Goal: Transaction & Acquisition: Purchase product/service

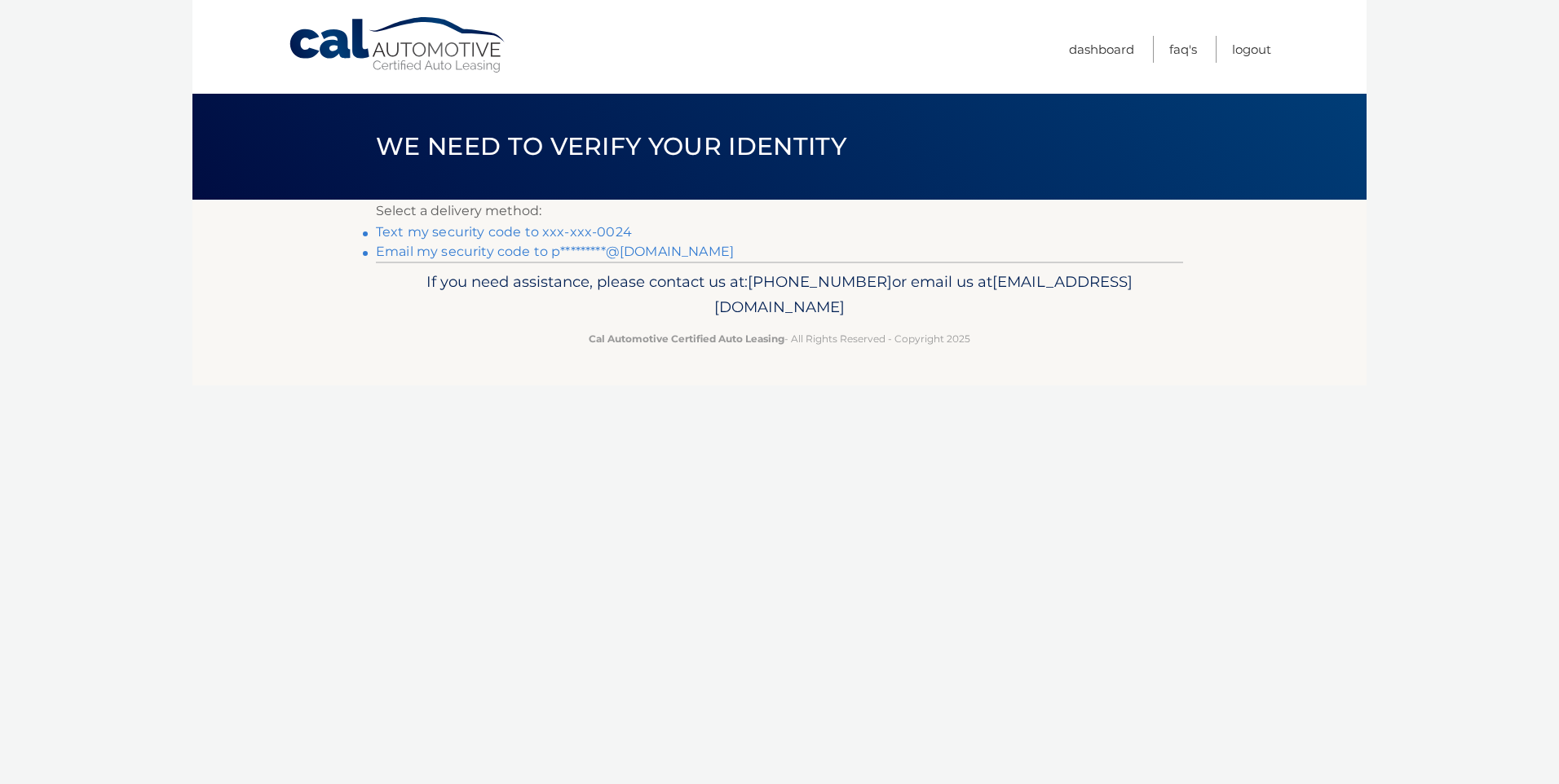
click at [411, 232] on link "Text my security code to xxx-xxx-0024" at bounding box center [503, 232] width 256 height 15
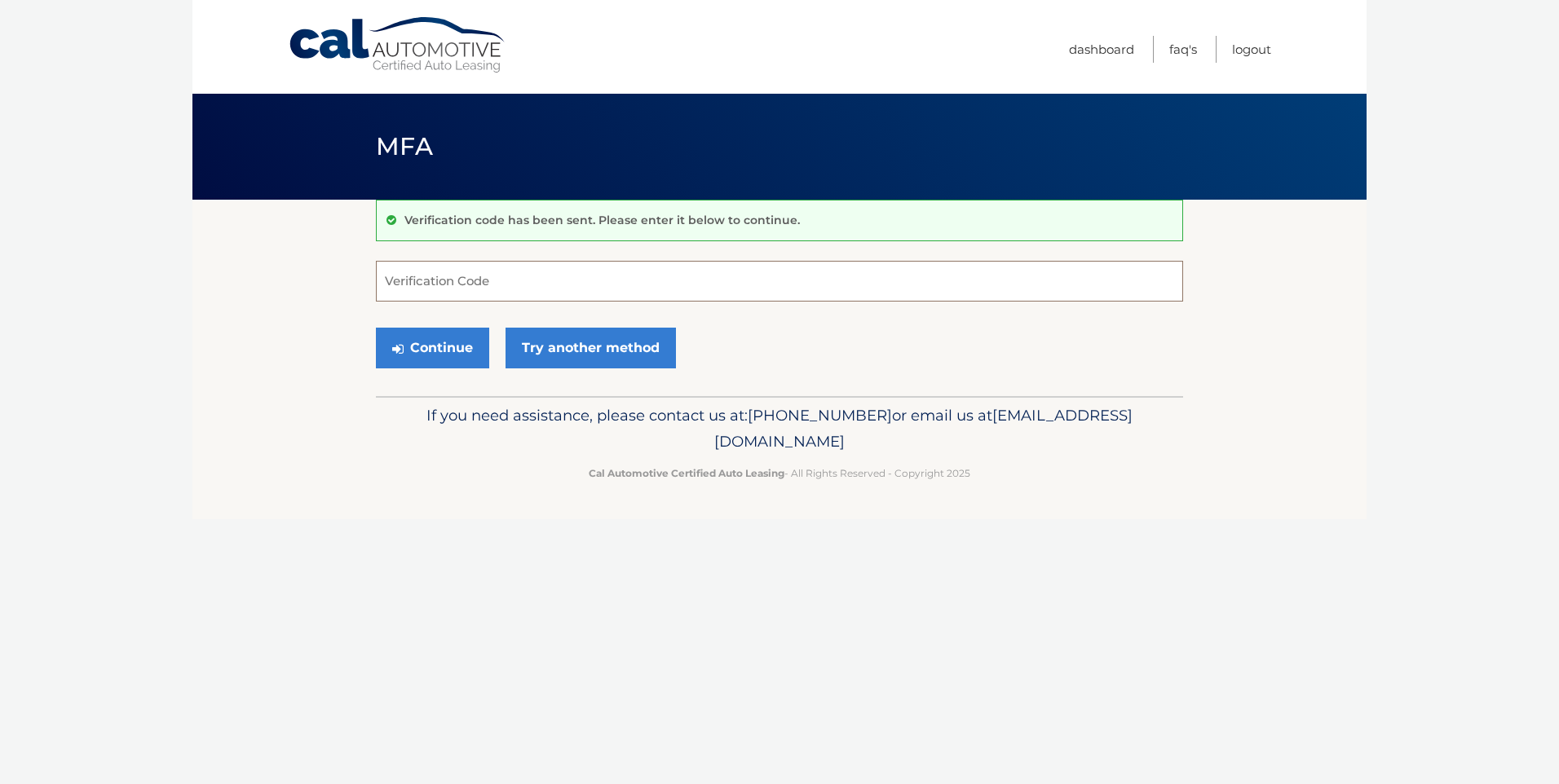
click at [573, 283] on input "Verification Code" at bounding box center [779, 281] width 807 height 41
type input "288508"
click at [432, 340] on button "Continue" at bounding box center [432, 348] width 113 height 41
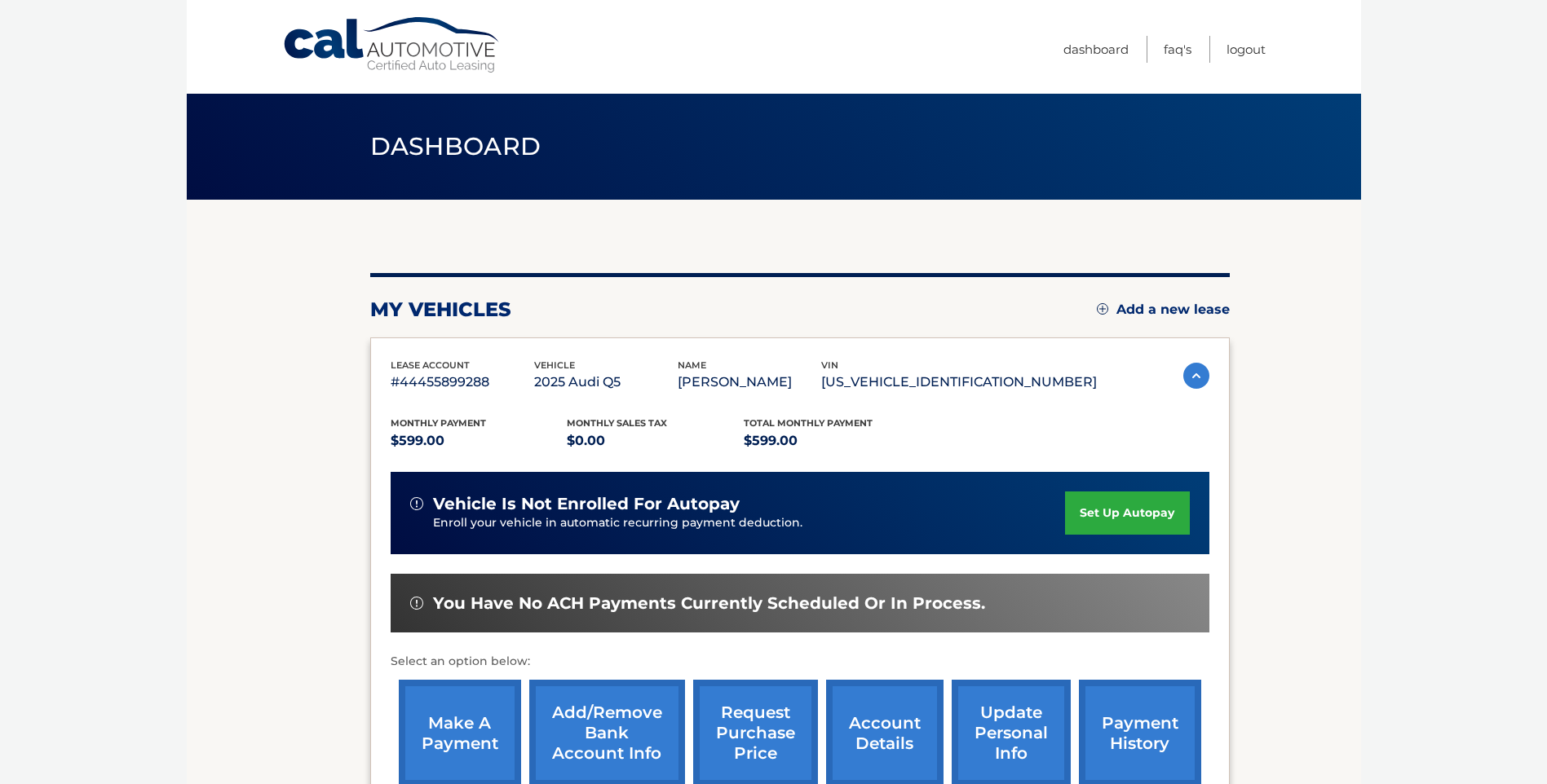
click at [1073, 218] on div "my vehicles Add a new lease lease account #44455899288 vehicle 2025 Audi Q5 nam…" at bounding box center [800, 532] width 860 height 664
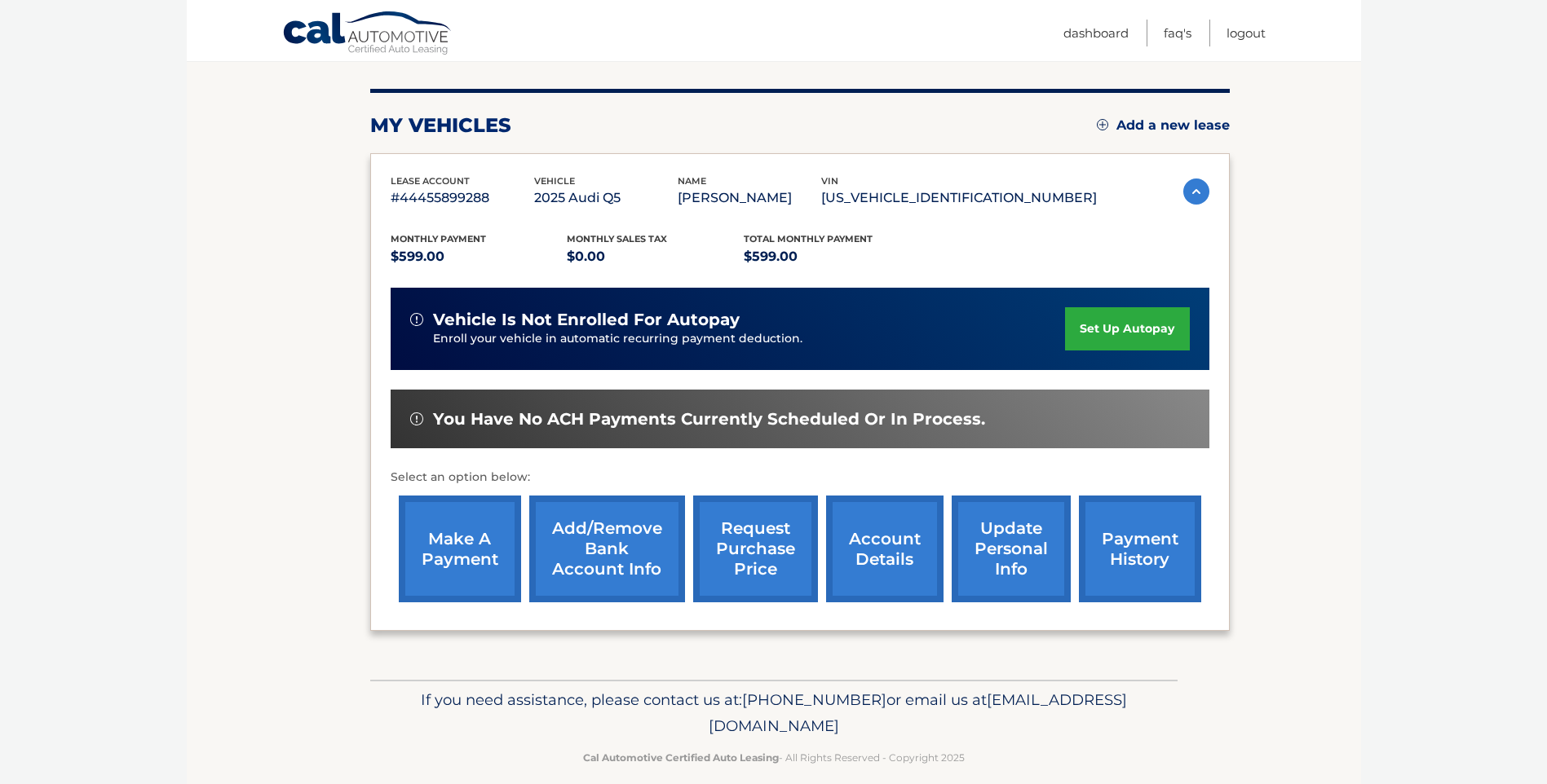
scroll to position [204, 0]
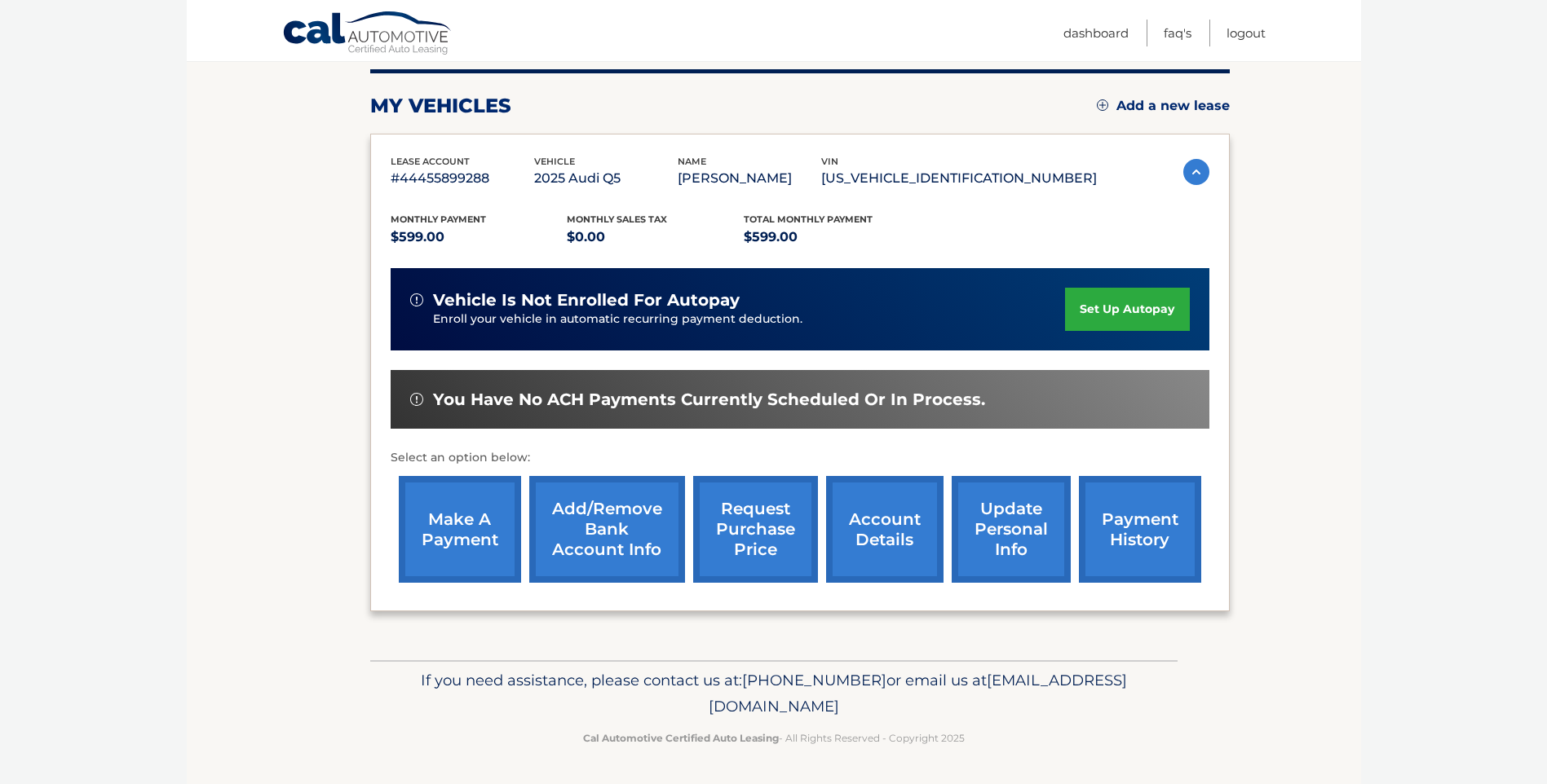
click at [460, 517] on link "make a payment" at bounding box center [460, 530] width 122 height 107
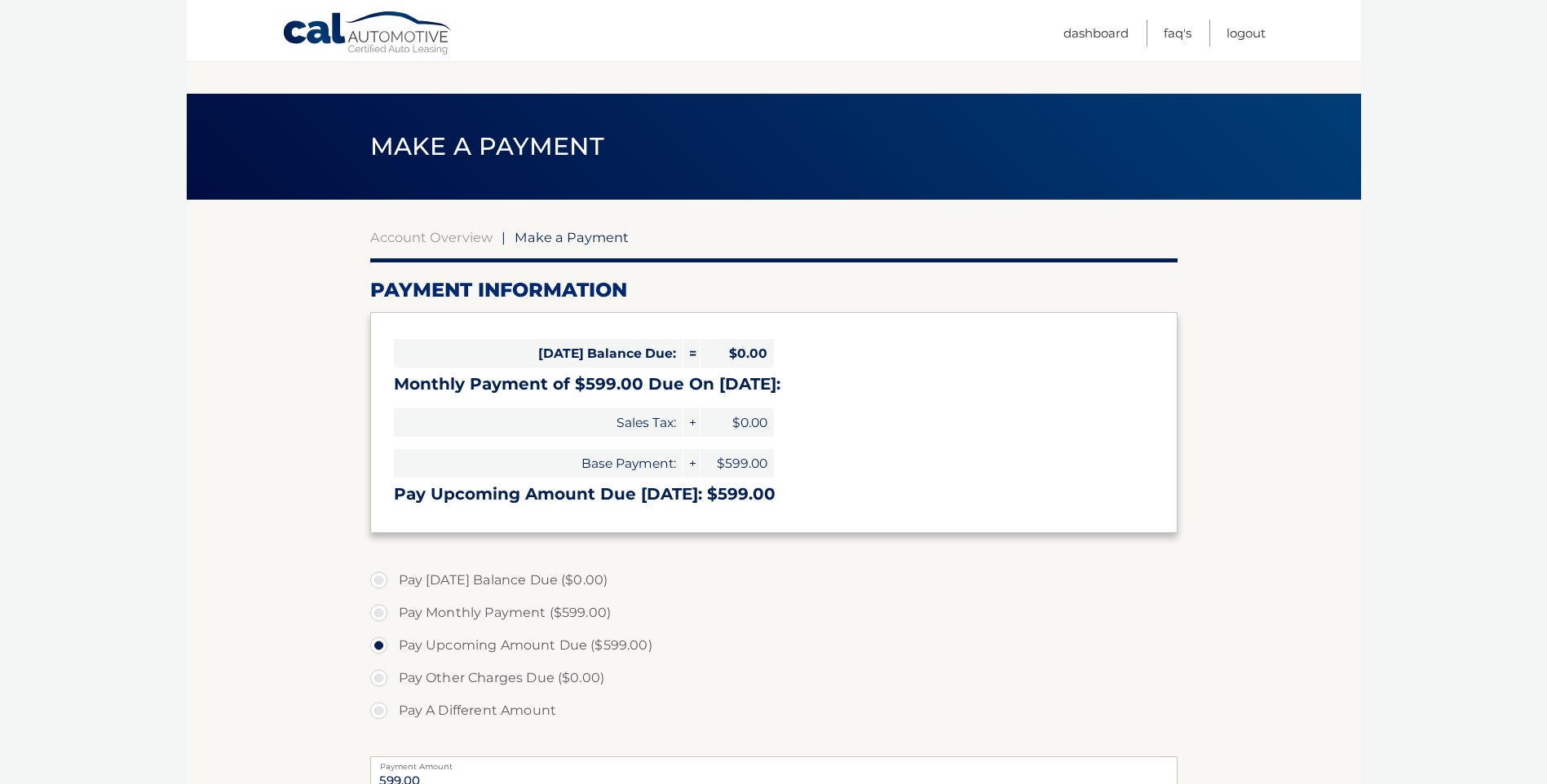
select select "NzlmMDdmOGEtNGQzOC00MTEwLThlMWQtOGJiMTQ1NzE5NjNk"
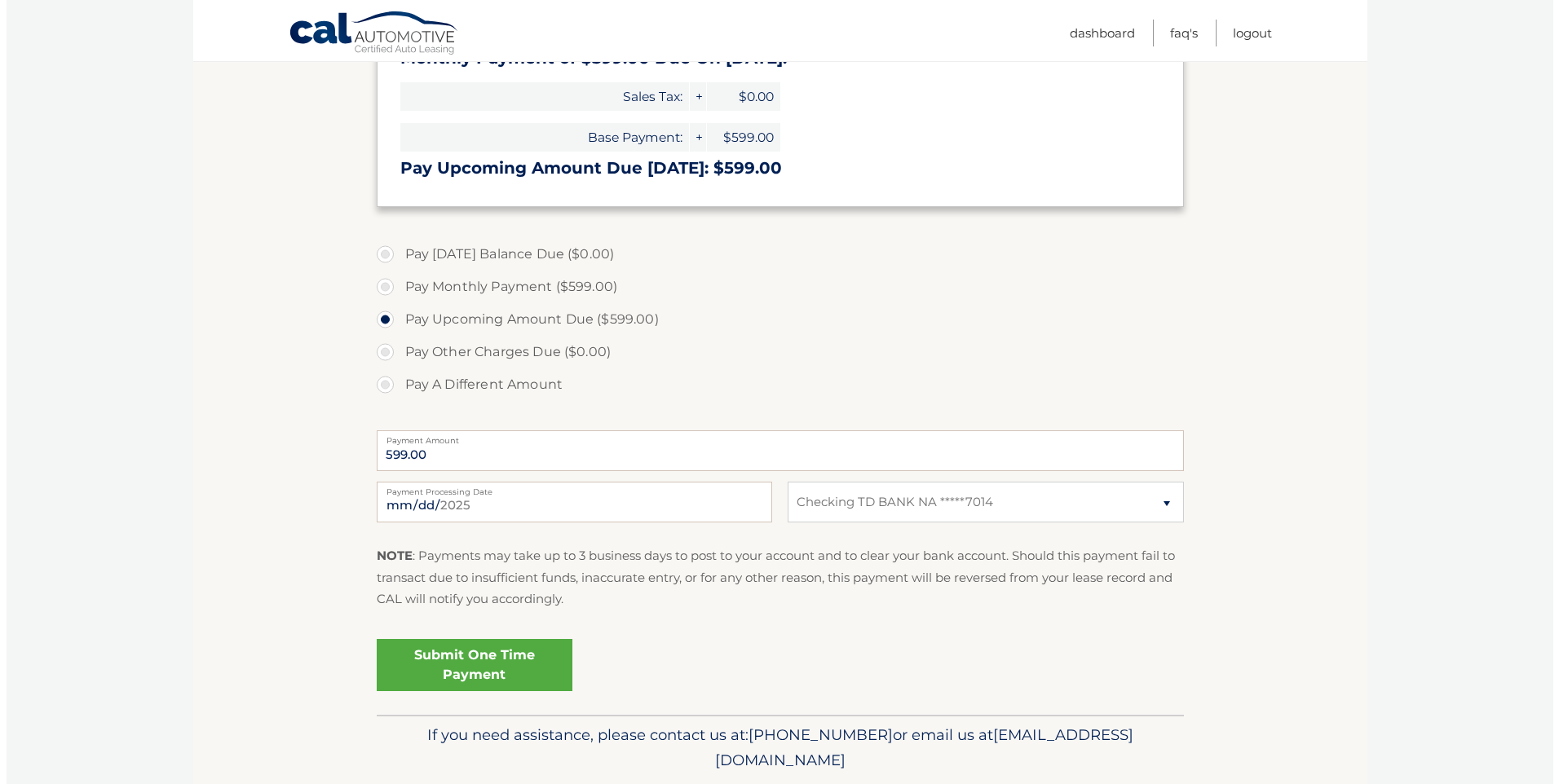
scroll to position [381, 0]
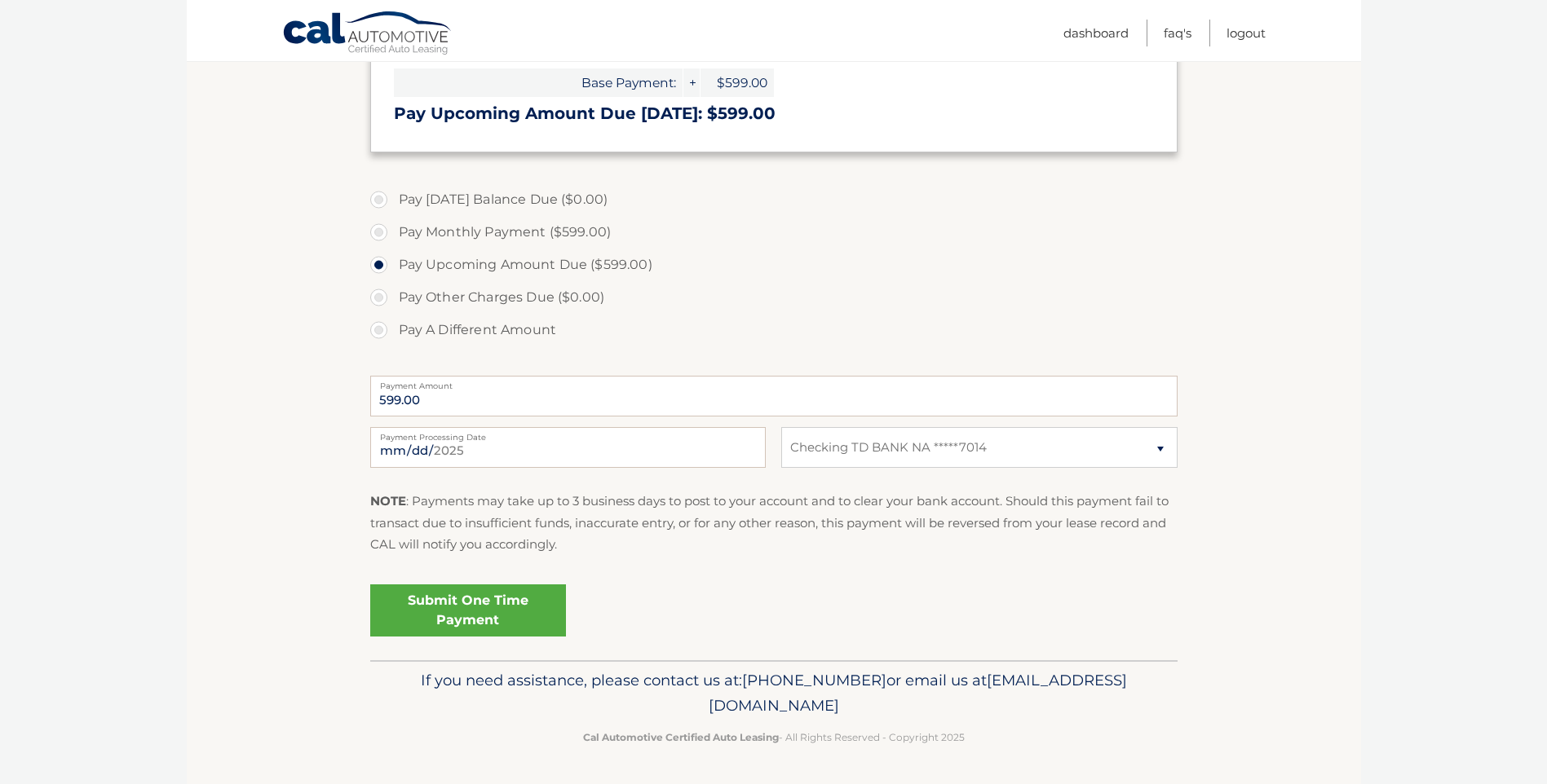
click at [483, 601] on link "Submit One Time Payment" at bounding box center [468, 610] width 195 height 52
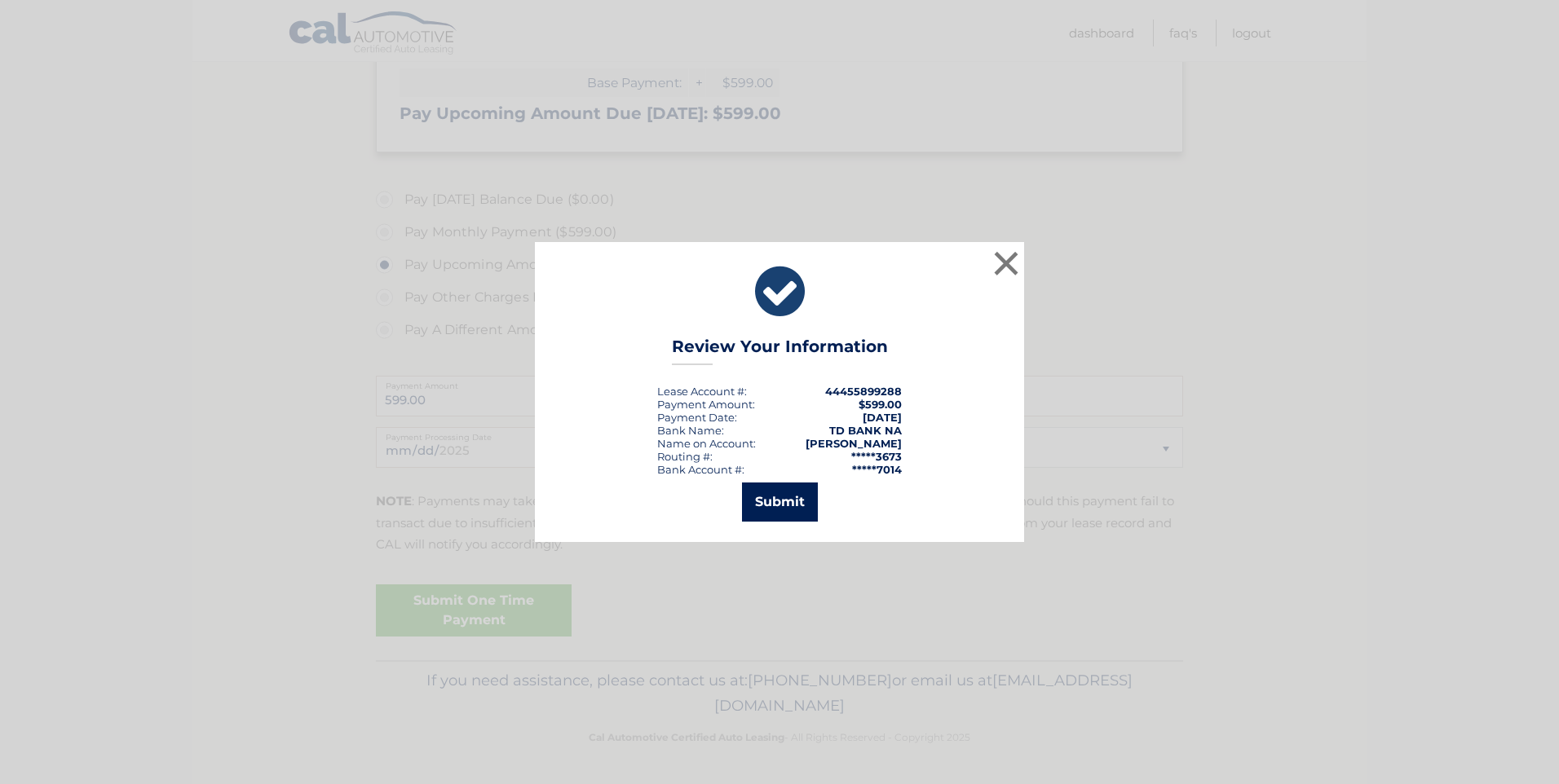
click at [767, 505] on button "Submit" at bounding box center [779, 502] width 76 height 39
